Goal: Task Accomplishment & Management: Manage account settings

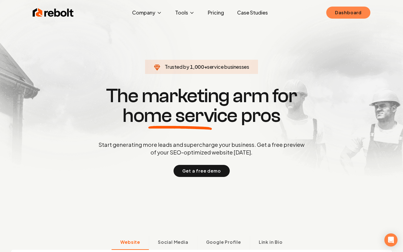
click at [346, 15] on link "Dashboard" at bounding box center [348, 13] width 44 height 12
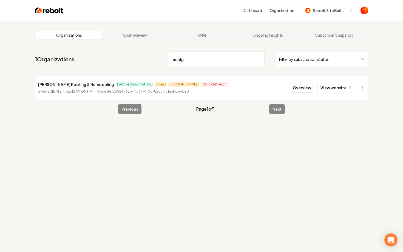
type input "hidalg"
click at [327, 85] on link "View website" at bounding box center [336, 87] width 38 height 9
click at [301, 90] on button "Overview" at bounding box center [301, 88] width 24 height 10
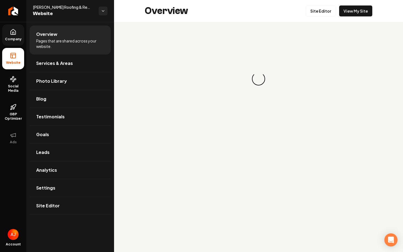
click at [18, 35] on link "Company" at bounding box center [13, 34] width 22 height 21
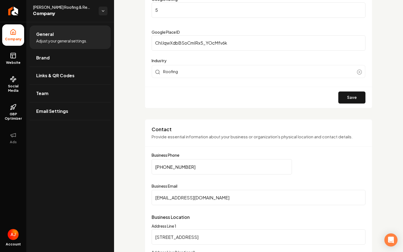
scroll to position [160, 0]
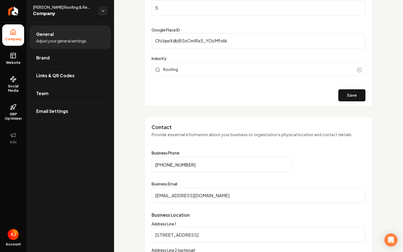
drag, startPoint x: 221, startPoint y: 197, endPoint x: 103, endPoint y: 201, distance: 118.4
click at [103, 201] on div "**********" at bounding box center [201, 126] width 403 height 252
click at [163, 196] on input "[EMAIL_ADDRESS][DOMAIN_NAME]" at bounding box center [258, 195] width 214 height 15
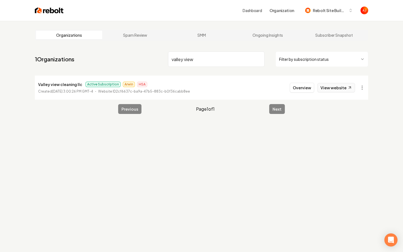
click at [331, 86] on link "View website" at bounding box center [336, 87] width 38 height 9
drag, startPoint x: 193, startPoint y: 59, endPoint x: 138, endPoint y: 58, distance: 54.8
click at [139, 58] on nav "1 Organizations valley view Filter by subscription status" at bounding box center [201, 61] width 333 height 24
type input "b"
click at [325, 89] on link "View website" at bounding box center [336, 87] width 38 height 9
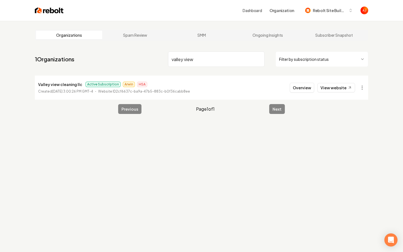
drag, startPoint x: 203, startPoint y: 63, endPoint x: 132, endPoint y: 60, distance: 71.0
click at [132, 60] on nav "1 Organizations valley view Filter by subscription status" at bounding box center [201, 61] width 333 height 24
click at [324, 87] on link "View website" at bounding box center [336, 87] width 38 height 9
drag, startPoint x: 188, startPoint y: 61, endPoint x: 148, endPoint y: 56, distance: 41.0
click at [148, 56] on nav "1 Organizations bleach Filter by subscription status" at bounding box center [201, 61] width 333 height 24
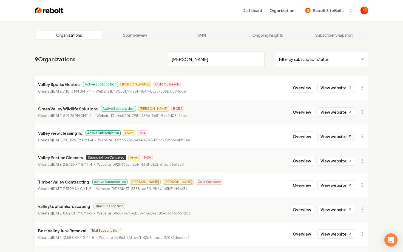
click at [326, 138] on link "View website" at bounding box center [336, 136] width 38 height 9
drag, startPoint x: 186, startPoint y: 60, endPoint x: 169, endPoint y: 60, distance: 17.0
click at [169, 60] on input "[PERSON_NAME]" at bounding box center [216, 58] width 96 height 15
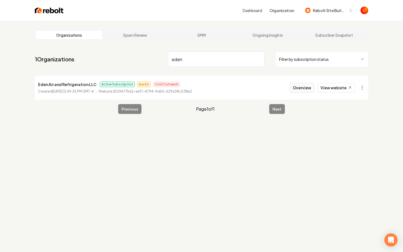
type input "eden"
click at [306, 87] on button "Overview" at bounding box center [301, 88] width 24 height 10
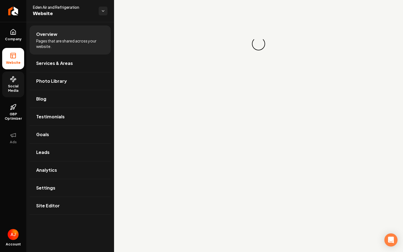
click at [5, 86] on span "Social Media" at bounding box center [13, 88] width 22 height 9
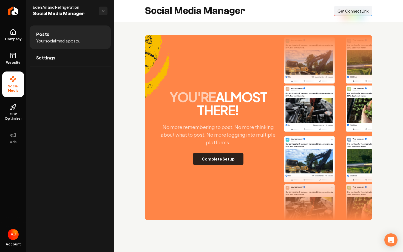
click at [214, 154] on button "Complete Setup" at bounding box center [218, 159] width 50 height 12
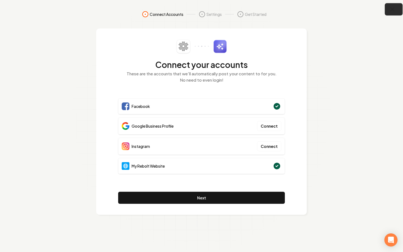
click at [394, 7] on icon "button" at bounding box center [392, 9] width 7 height 7
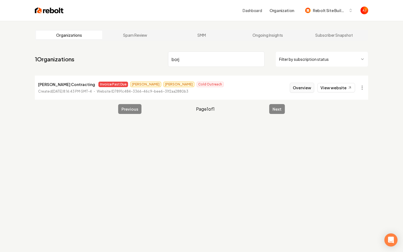
type input "borj"
click at [306, 86] on button "Overview" at bounding box center [301, 88] width 24 height 10
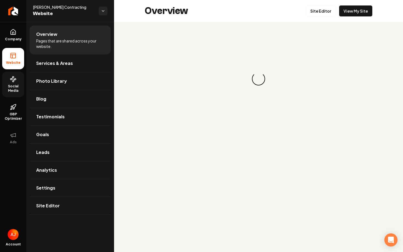
click at [18, 87] on span "Social Media" at bounding box center [13, 88] width 22 height 9
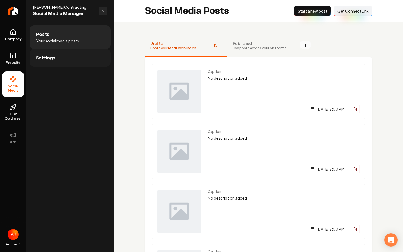
click at [59, 59] on link "Settings" at bounding box center [70, 58] width 81 height 18
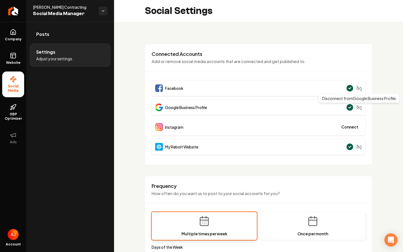
click at [358, 109] on icon "Main content area" at bounding box center [358, 107] width 5 height 5
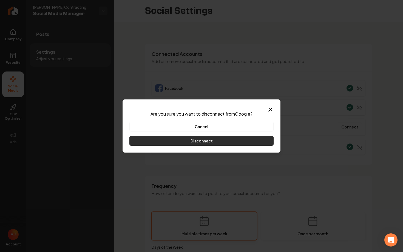
click at [212, 142] on button "Disconnect" at bounding box center [201, 141] width 144 height 10
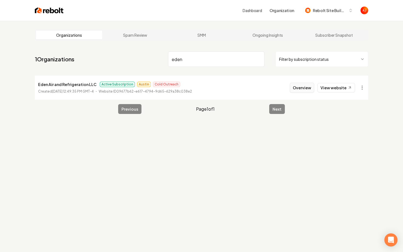
type input "eden"
click at [296, 87] on button "Overview" at bounding box center [301, 88] width 24 height 10
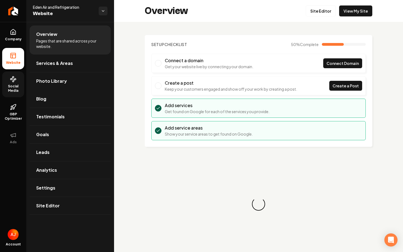
click at [14, 85] on span "Social Media" at bounding box center [13, 88] width 22 height 9
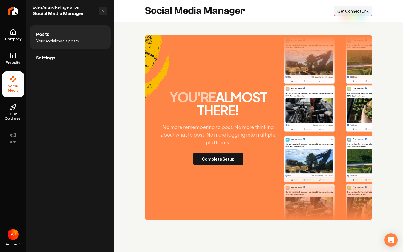
click at [339, 15] on button "Connect Link Get Connect Link" at bounding box center [353, 11] width 38 height 10
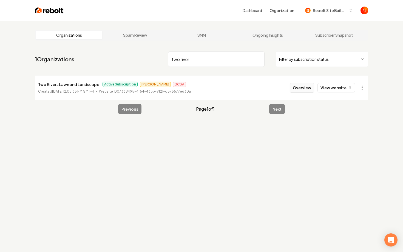
type input "two river"
click at [296, 90] on button "Overview" at bounding box center [301, 88] width 24 height 10
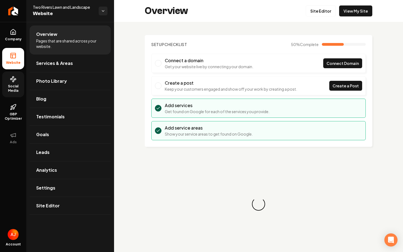
click at [7, 81] on link "Social Media" at bounding box center [13, 84] width 22 height 26
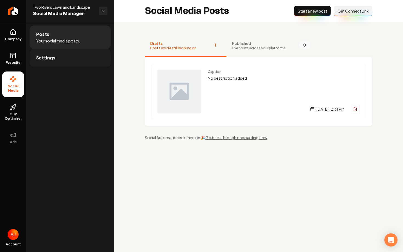
click at [46, 58] on span "Settings" at bounding box center [45, 57] width 19 height 7
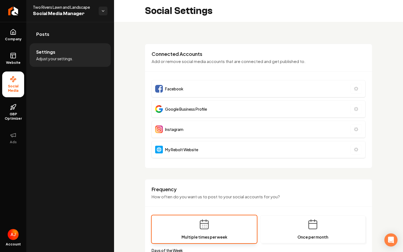
click at [0, 62] on ul "Company Website Social Media GBP Optimizer Ads" at bounding box center [13, 86] width 26 height 129
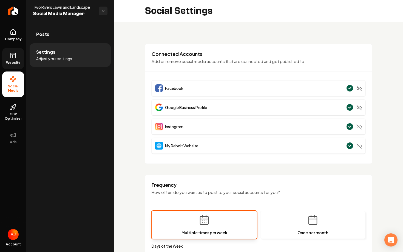
click at [15, 61] on span "Website" at bounding box center [13, 63] width 19 height 4
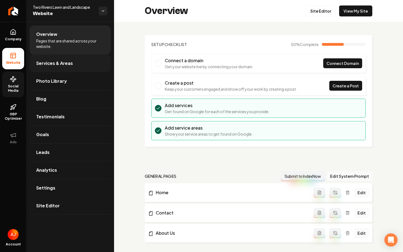
click at [55, 67] on link "Services & Areas" at bounding box center [70, 63] width 81 height 18
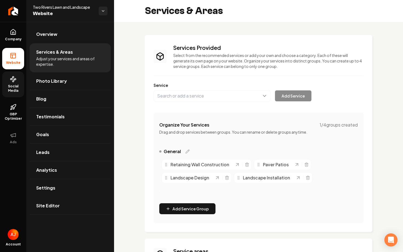
scroll to position [82, 0]
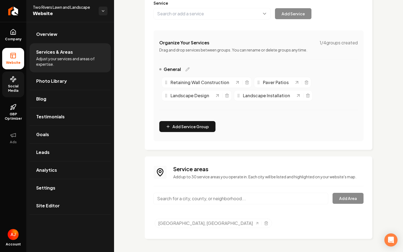
click at [205, 200] on input "Main content area" at bounding box center [240, 199] width 174 height 12
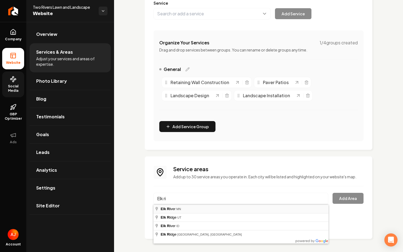
type input "[GEOGRAPHIC_DATA], [GEOGRAPHIC_DATA]"
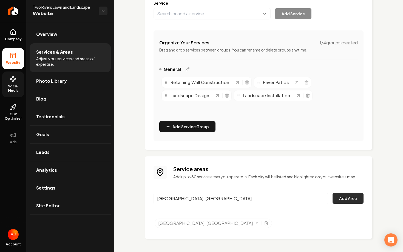
click at [338, 198] on button "Add Area" at bounding box center [347, 198] width 31 height 11
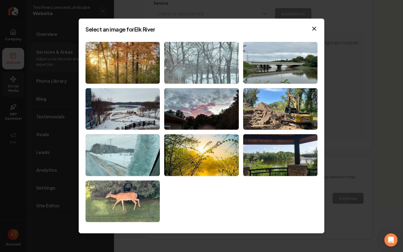
click at [226, 66] on img at bounding box center [201, 63] width 74 height 42
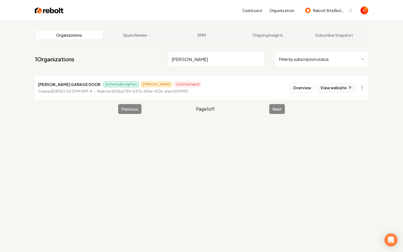
click at [324, 89] on link "View website" at bounding box center [336, 87] width 38 height 9
drag, startPoint x: 194, startPoint y: 61, endPoint x: 126, endPoint y: 61, distance: 68.5
click at [129, 61] on nav "1 Organizations [PERSON_NAME] Filter by subscription status" at bounding box center [201, 61] width 333 height 24
type input "x-stream"
click at [295, 87] on button "Overview" at bounding box center [301, 88] width 24 height 10
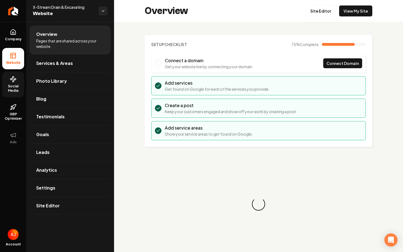
click at [12, 87] on span "Social Media" at bounding box center [13, 88] width 22 height 9
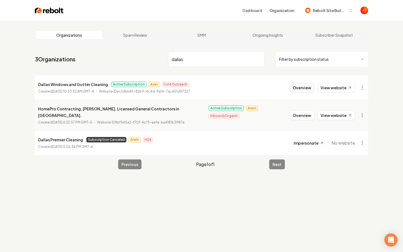
type input "dallas"
click at [300, 84] on button "Overview" at bounding box center [301, 88] width 24 height 10
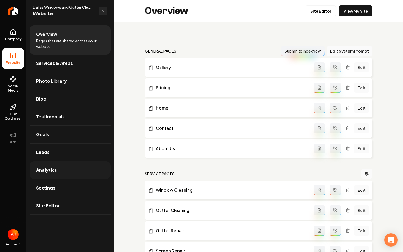
click at [46, 162] on link "Analytics" at bounding box center [70, 170] width 81 height 18
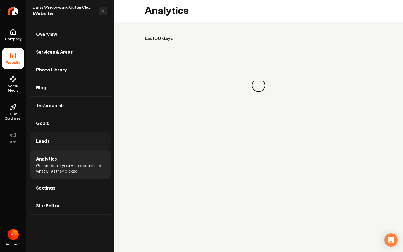
click at [50, 146] on link "Leads" at bounding box center [70, 141] width 81 height 18
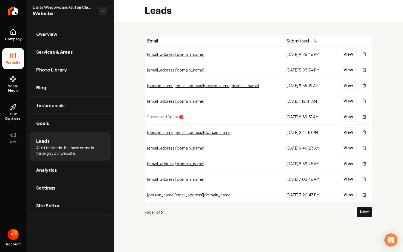
click at [346, 87] on button "View" at bounding box center [348, 86] width 17 height 10
click at [348, 71] on button "View" at bounding box center [348, 70] width 17 height 10
click at [348, 55] on button "View" at bounding box center [348, 54] width 17 height 10
click at [345, 53] on button "View" at bounding box center [348, 54] width 17 height 10
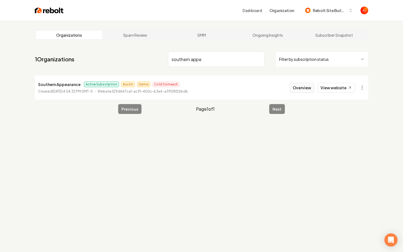
type input "southern appe"
click at [311, 85] on button "Overview" at bounding box center [301, 88] width 24 height 10
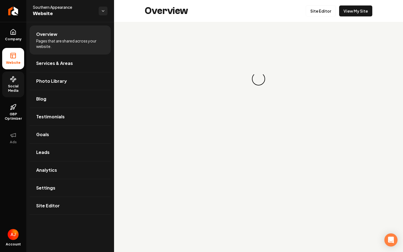
click at [15, 94] on link "Social Media" at bounding box center [13, 84] width 22 height 26
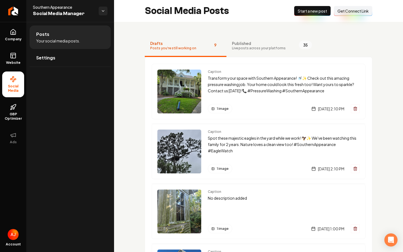
click at [305, 8] on button "New Post Start a new post" at bounding box center [312, 11] width 36 height 10
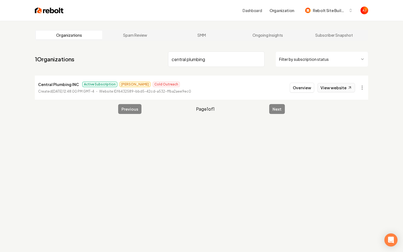
type input "central plumbing"
click at [335, 89] on link "View website" at bounding box center [336, 87] width 38 height 9
